Goal: Complete application form: Complete application form

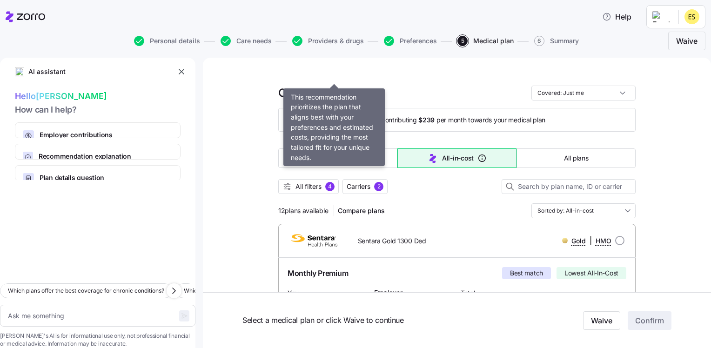
scroll to position [558, 0]
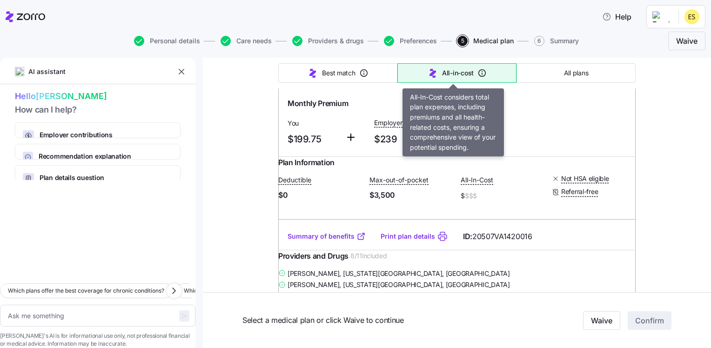
type textarea "x"
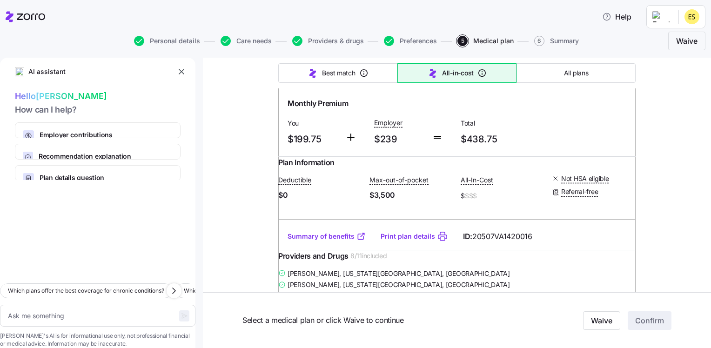
click at [616, 76] on input "radio" at bounding box center [619, 71] width 9 height 9
radio input "true"
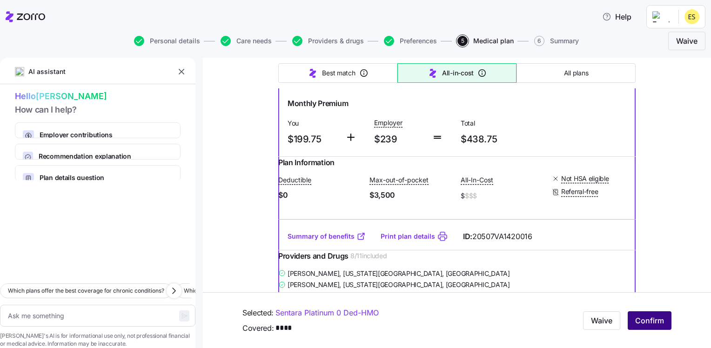
click at [638, 321] on span "Confirm" at bounding box center [649, 320] width 29 height 11
type textarea "x"
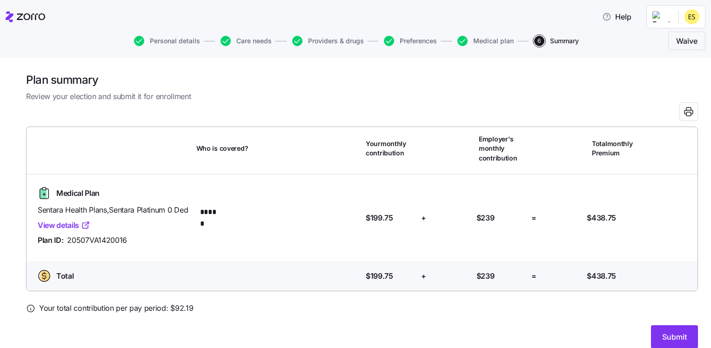
scroll to position [23, 0]
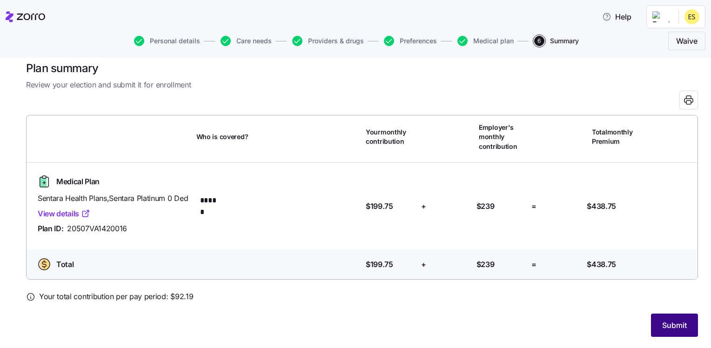
click at [662, 326] on span "Submit" at bounding box center [674, 324] width 25 height 11
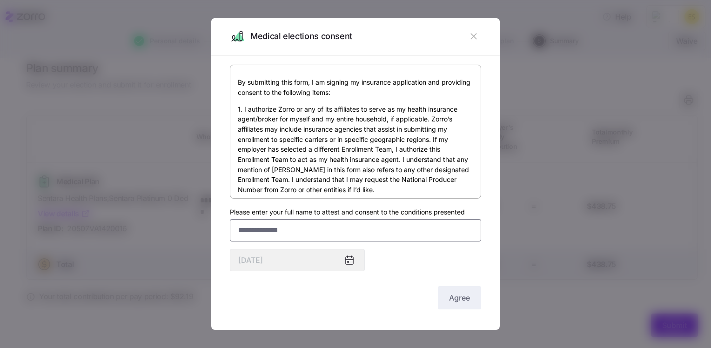
click at [303, 226] on input "Please enter your full name to attest and consent to the conditions presented" at bounding box center [355, 230] width 251 height 22
type input "**********"
click at [455, 301] on span "Agree" at bounding box center [459, 297] width 21 height 11
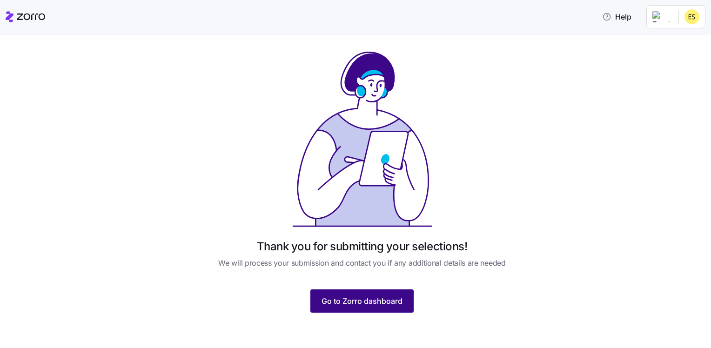
click at [402, 298] on button "Go to Zorro dashboard" at bounding box center [361, 300] width 103 height 23
